Goal: Transaction & Acquisition: Purchase product/service

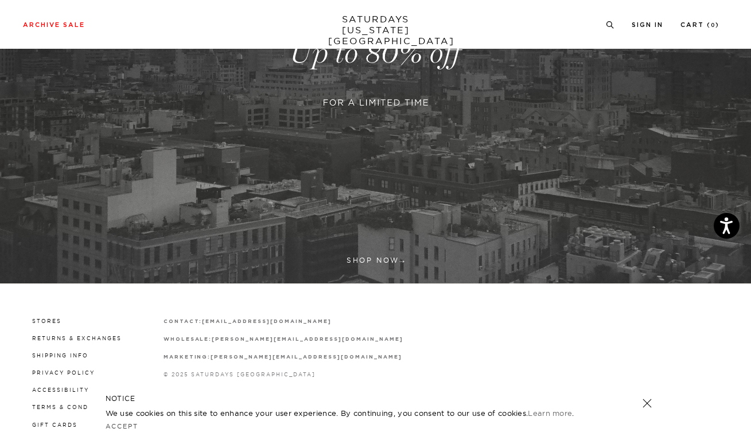
scroll to position [265, 0]
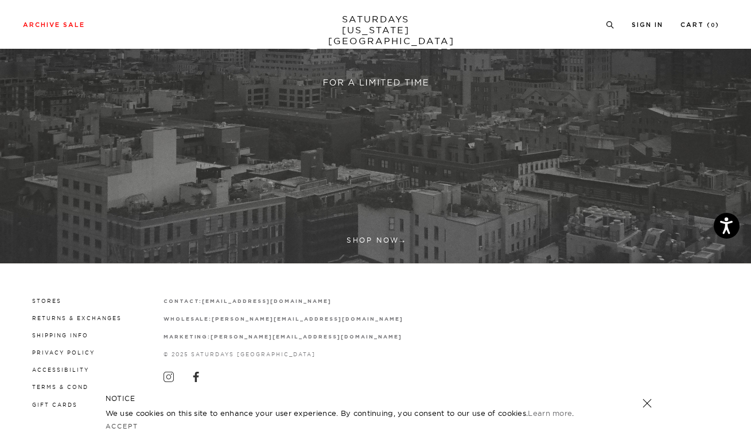
click at [323, 195] on link at bounding box center [375, 33] width 751 height 460
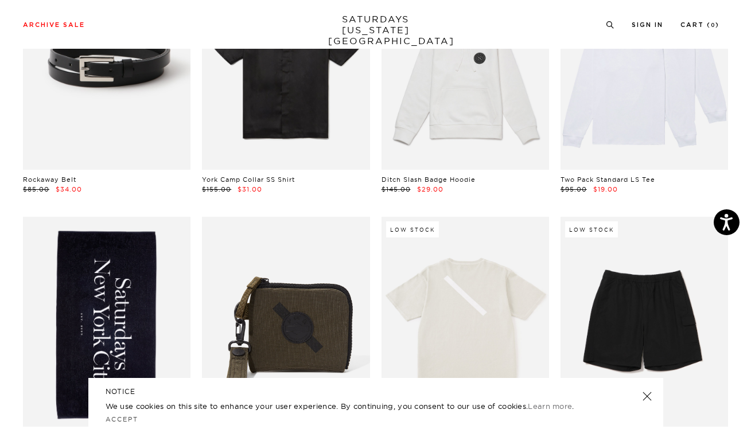
scroll to position [1075, 0]
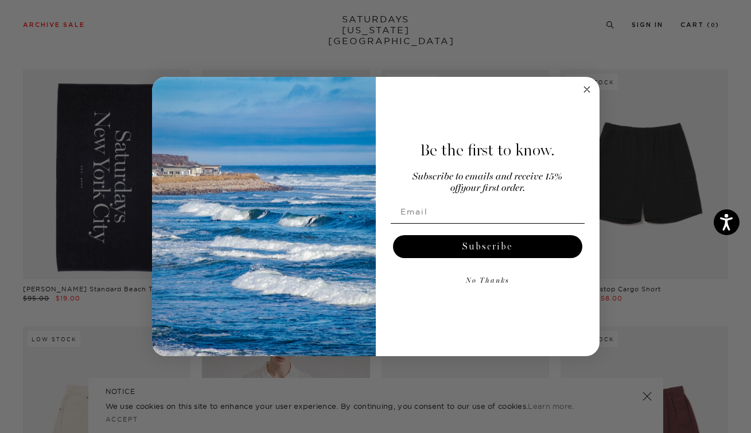
click at [583, 85] on circle "Close dialog" at bounding box center [586, 89] width 13 height 13
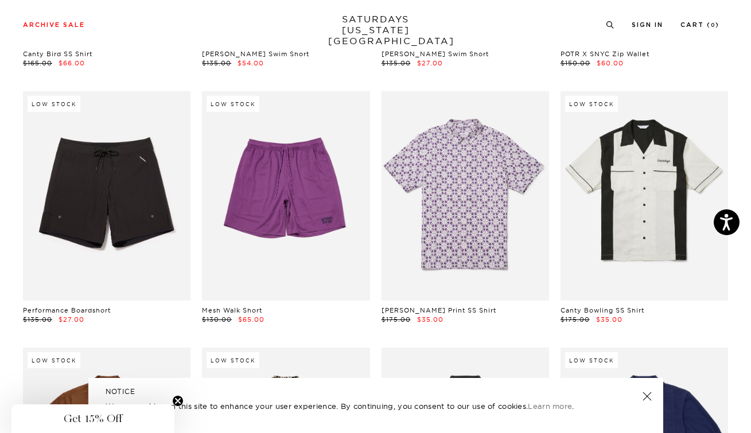
scroll to position [7007, 2]
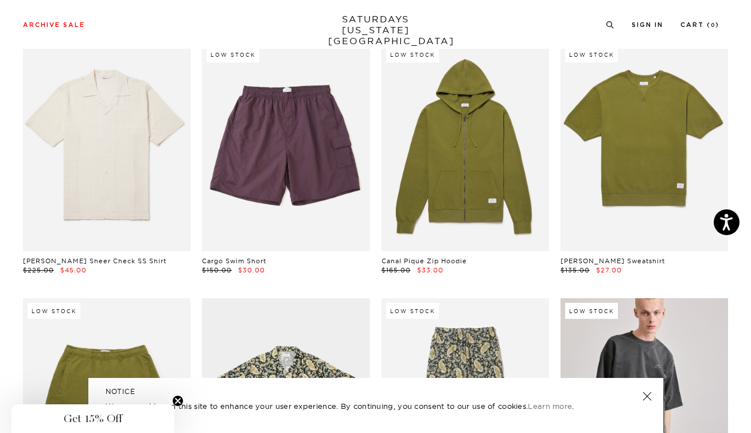
scroll to position [5691, 2]
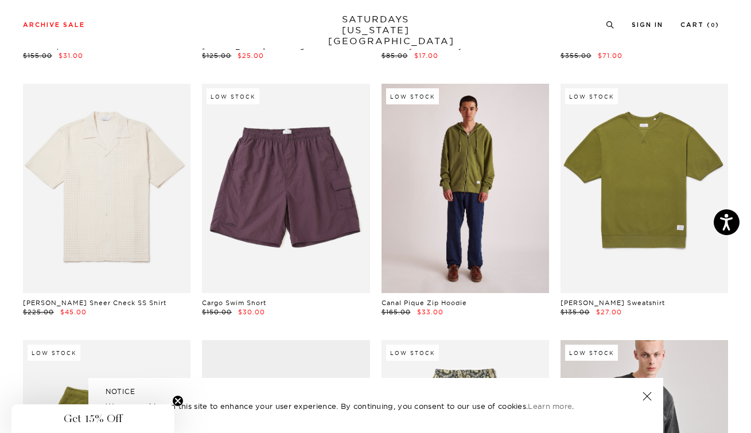
click at [488, 242] on link at bounding box center [466, 188] width 168 height 209
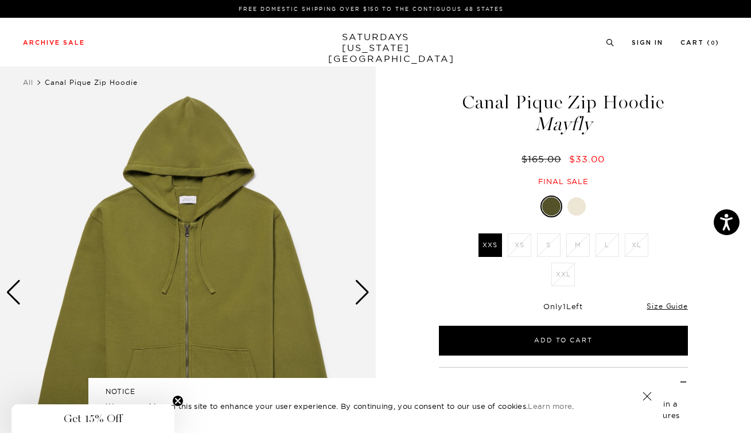
click at [554, 205] on div at bounding box center [551, 206] width 18 height 18
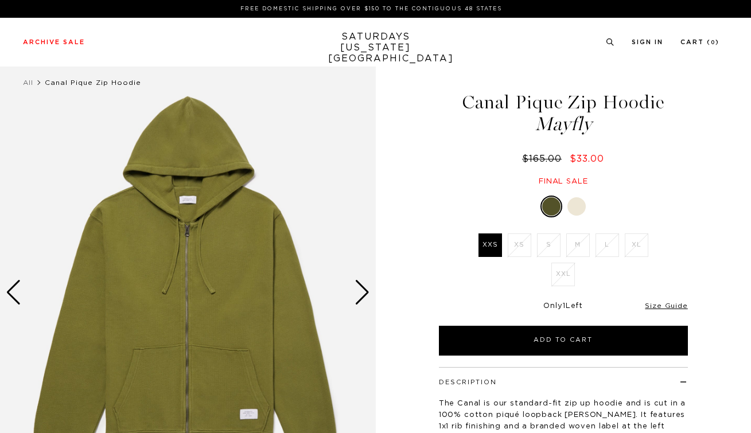
click at [556, 206] on div at bounding box center [551, 206] width 18 height 18
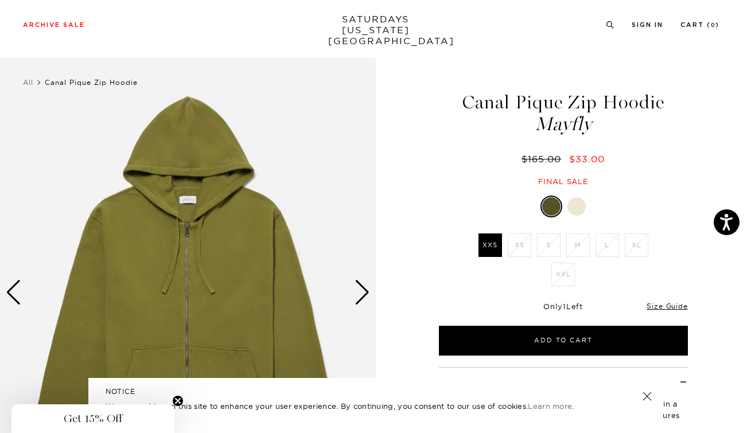
scroll to position [72, 0]
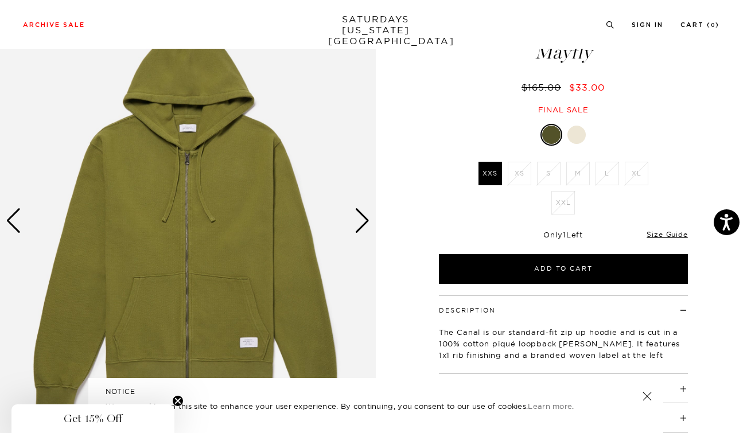
click at [364, 210] on div "Next slide" at bounding box center [362, 220] width 15 height 25
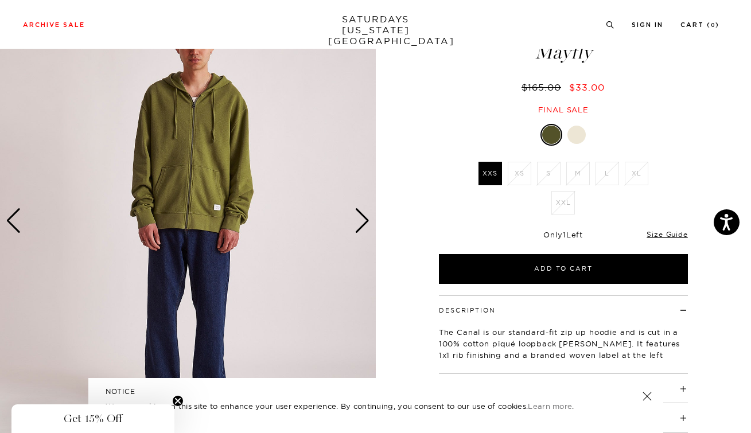
click at [361, 216] on div "Next slide" at bounding box center [362, 220] width 15 height 25
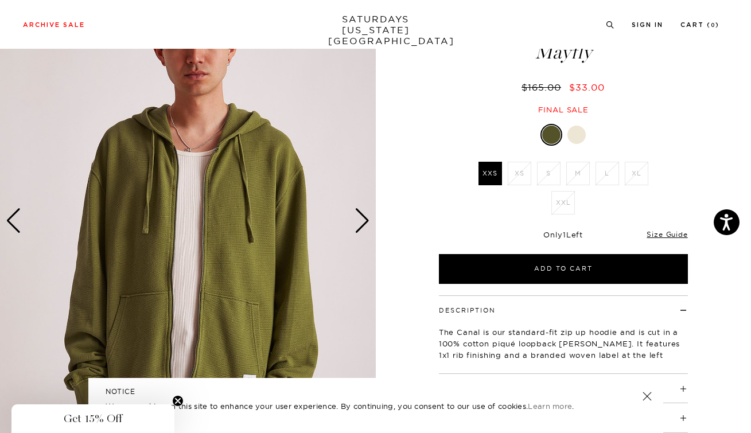
click at [361, 216] on div "Next slide" at bounding box center [362, 220] width 15 height 25
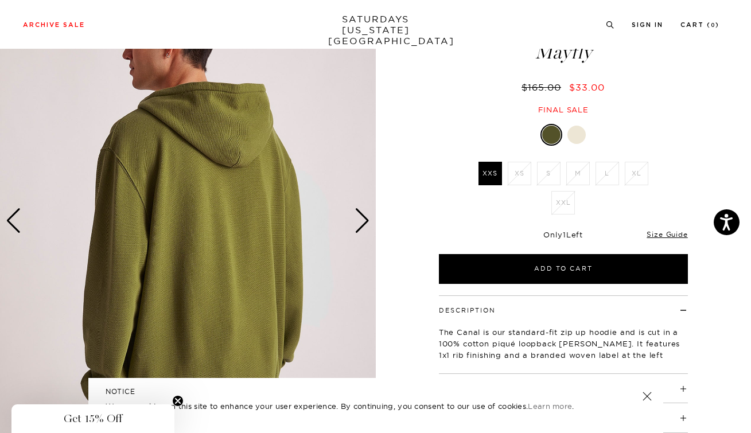
click at [361, 216] on div "Next slide" at bounding box center [362, 220] width 15 height 25
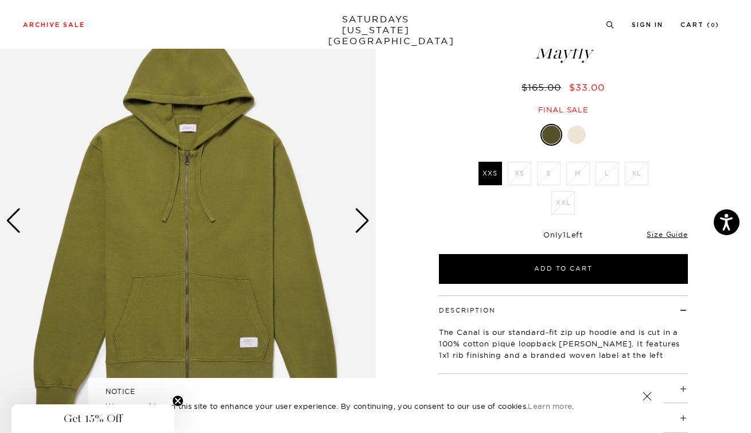
click at [361, 216] on div "Next slide" at bounding box center [362, 220] width 15 height 25
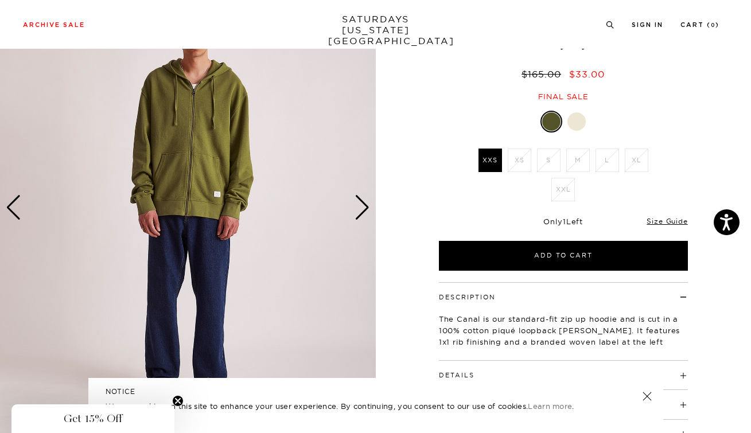
scroll to position [0, 0]
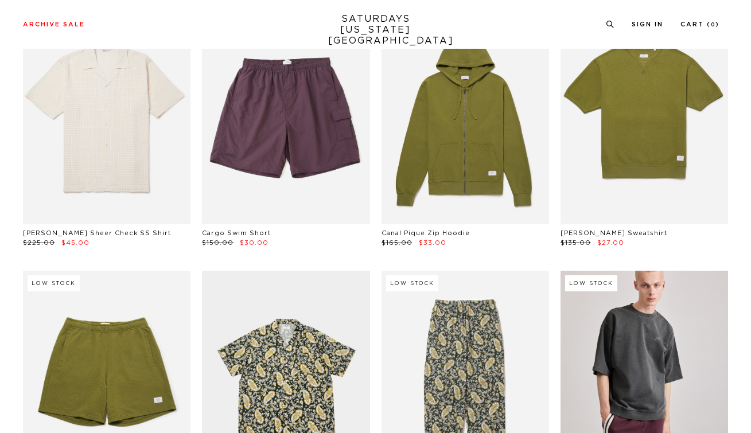
scroll to position [5883, 2]
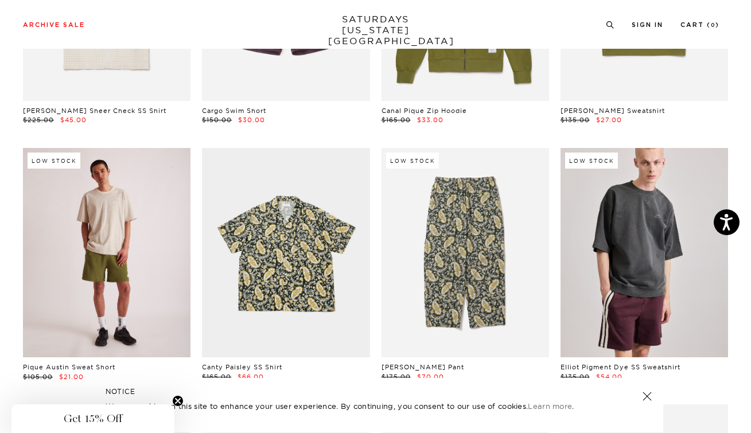
click at [117, 324] on link at bounding box center [107, 252] width 168 height 209
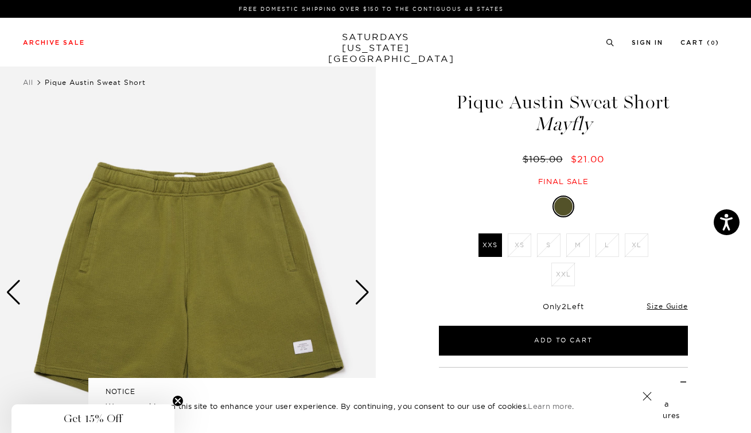
click at [360, 299] on div "Next slide" at bounding box center [362, 292] width 15 height 25
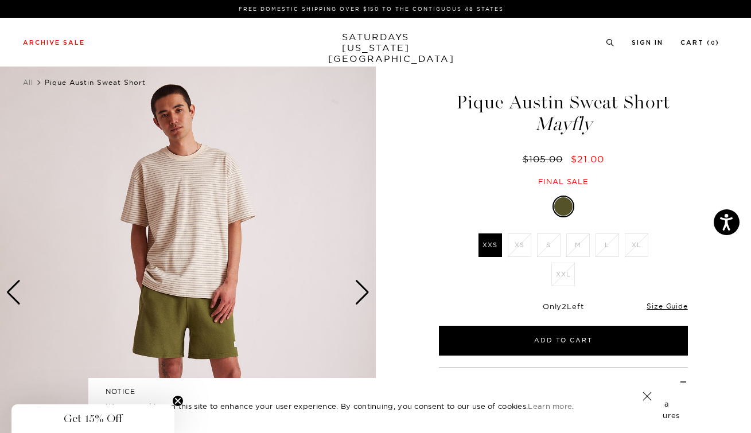
click at [360, 299] on div "Next slide" at bounding box center [362, 292] width 15 height 25
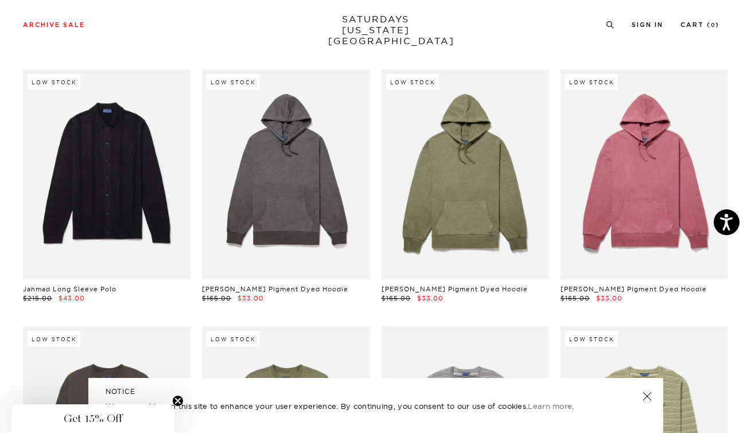
scroll to position [14111, 2]
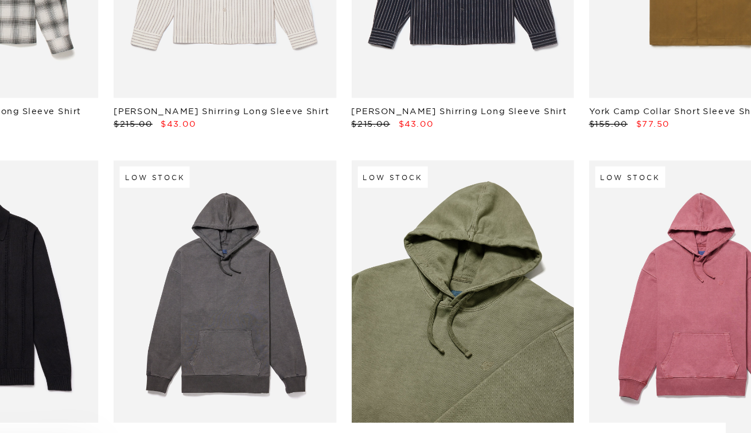
click at [513, 302] on link at bounding box center [466, 284] width 168 height 209
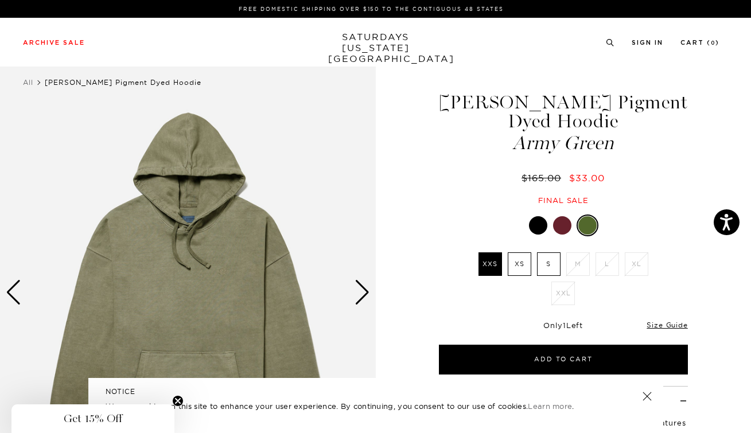
click at [528, 265] on label "XS" at bounding box center [520, 264] width 24 height 24
click at [0, 0] on input "XS" at bounding box center [0, 0] width 0 height 0
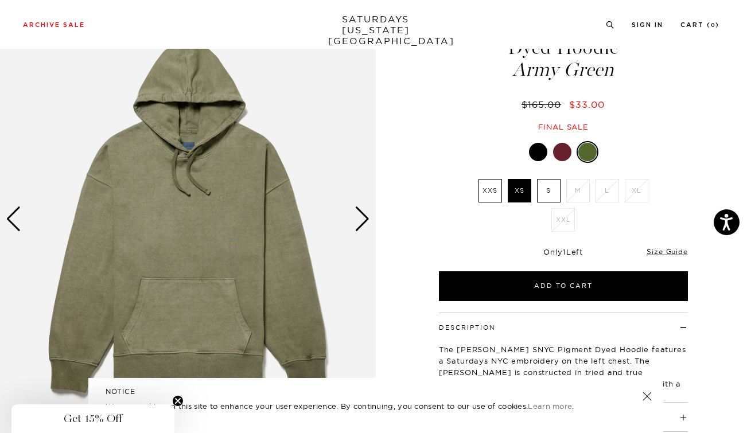
scroll to position [84, 0]
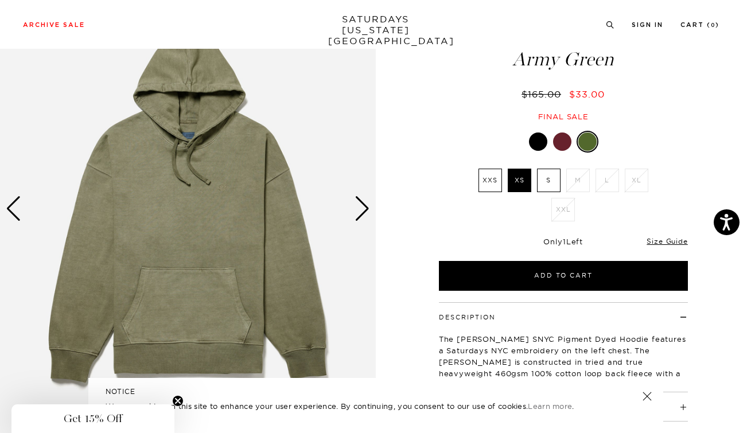
click at [369, 213] on div "Next slide" at bounding box center [362, 208] width 15 height 25
click at [365, 213] on div "Next slide" at bounding box center [362, 208] width 15 height 25
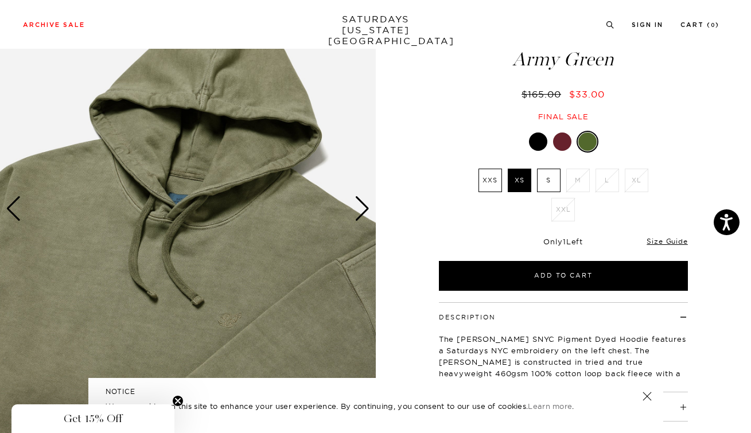
click at [365, 213] on div "Next slide" at bounding box center [362, 208] width 15 height 25
click at [364, 213] on div "Next slide" at bounding box center [362, 208] width 15 height 25
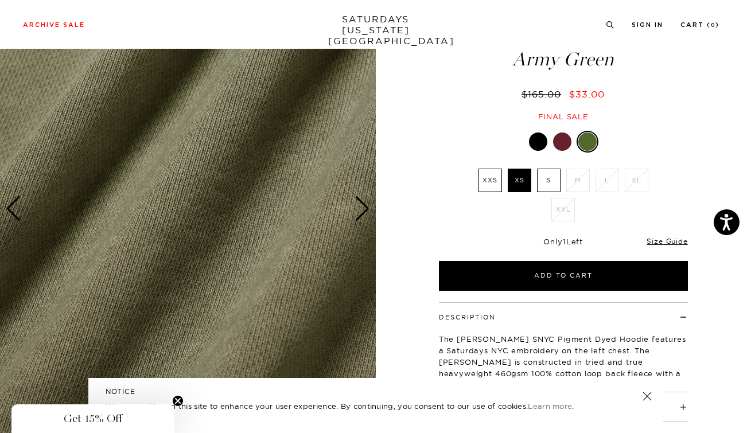
click at [364, 213] on div "Next slide" at bounding box center [362, 208] width 15 height 25
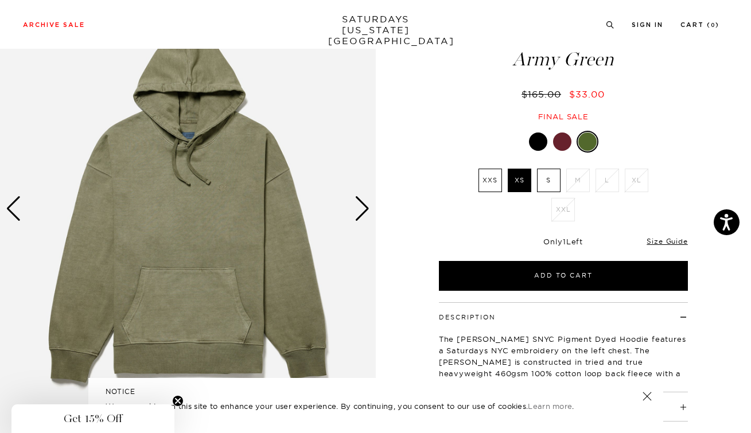
click at [364, 213] on div "Next slide" at bounding box center [362, 208] width 15 height 25
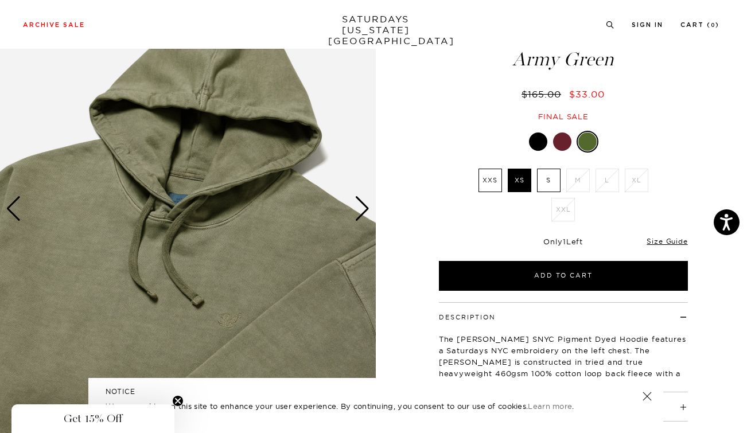
click at [364, 213] on div "Next slide" at bounding box center [362, 208] width 15 height 25
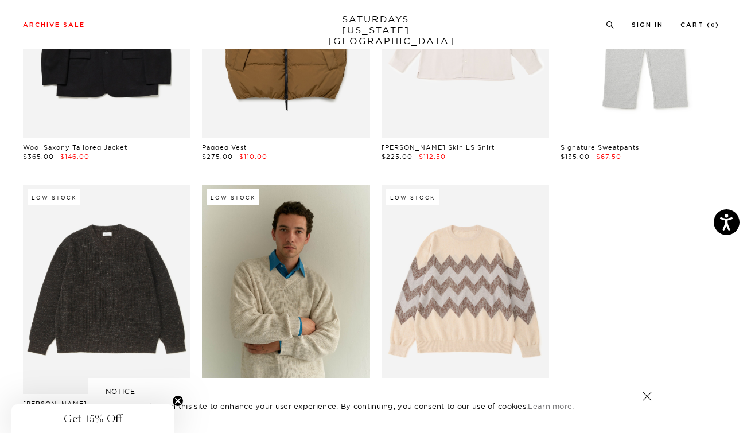
scroll to position [17081, 7]
